Goal: Find contact information: Find contact information

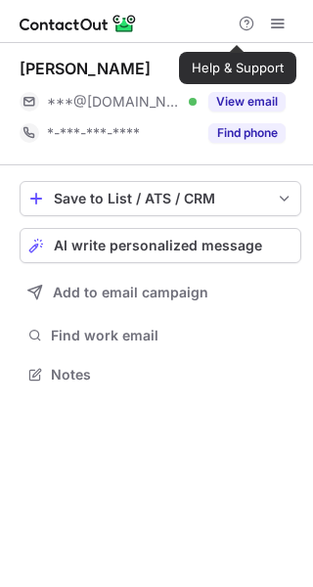
scroll to position [361, 313]
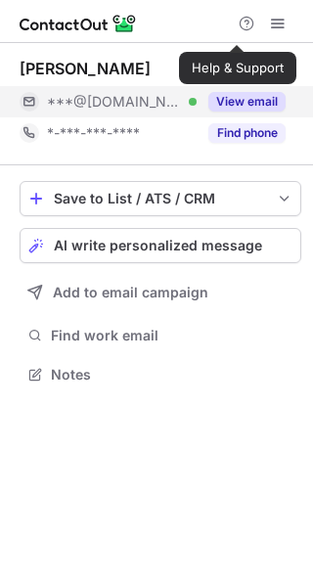
click at [235, 109] on button "View email" at bounding box center [246, 102] width 77 height 20
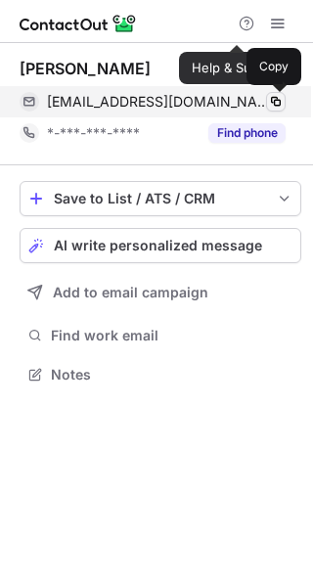
click at [273, 94] on span at bounding box center [276, 102] width 16 height 16
